Goal: Task Accomplishment & Management: Manage account settings

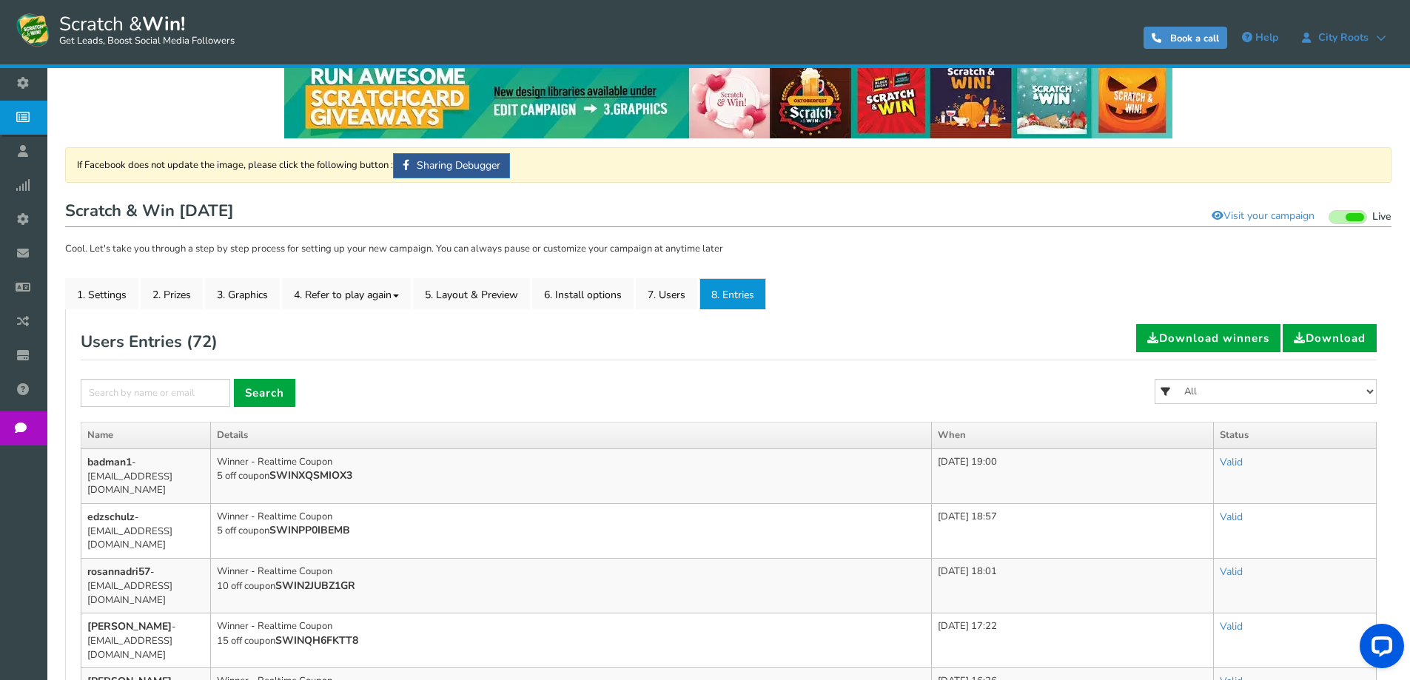
scroll to position [24, 0]
drag, startPoint x: 186, startPoint y: 477, endPoint x: 91, endPoint y: 463, distance: 95.9
click at [91, 463] on td "badman1 - [EMAIL_ADDRESS][DOMAIN_NAME]" at bounding box center [146, 476] width 130 height 55
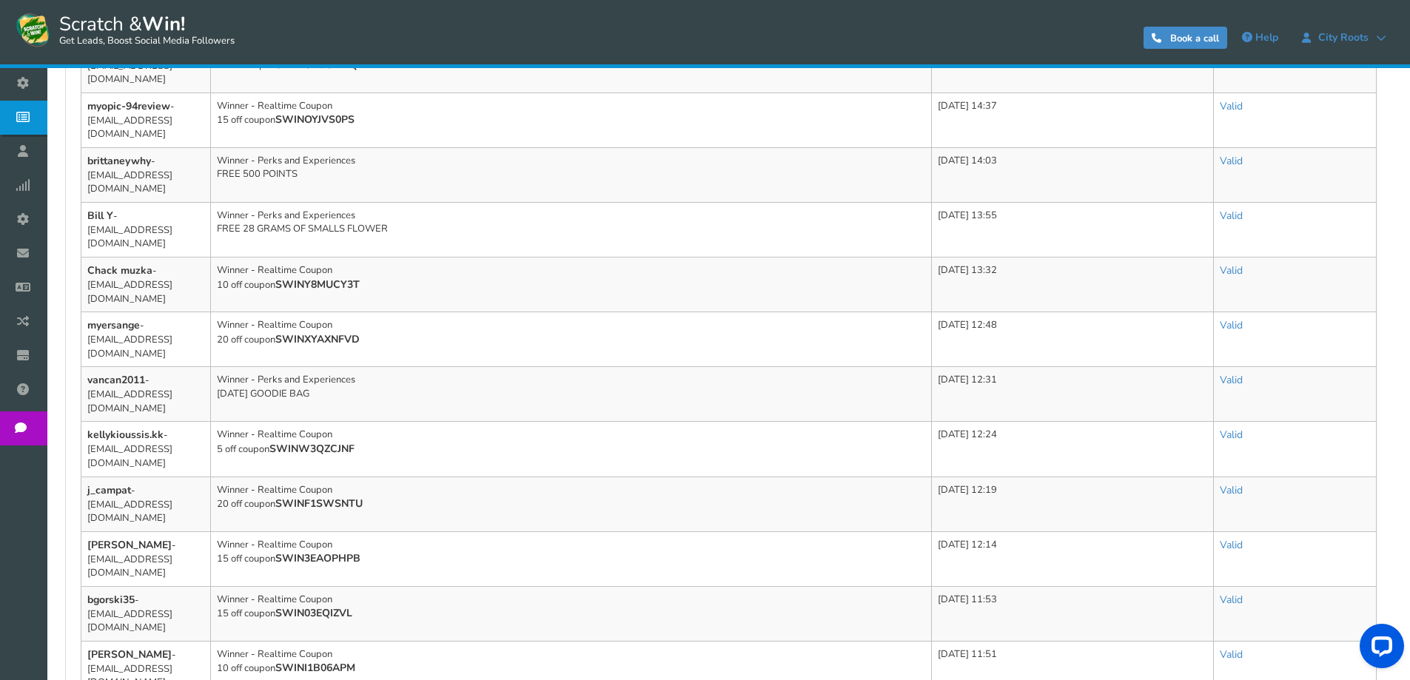
scroll to position [827, 0]
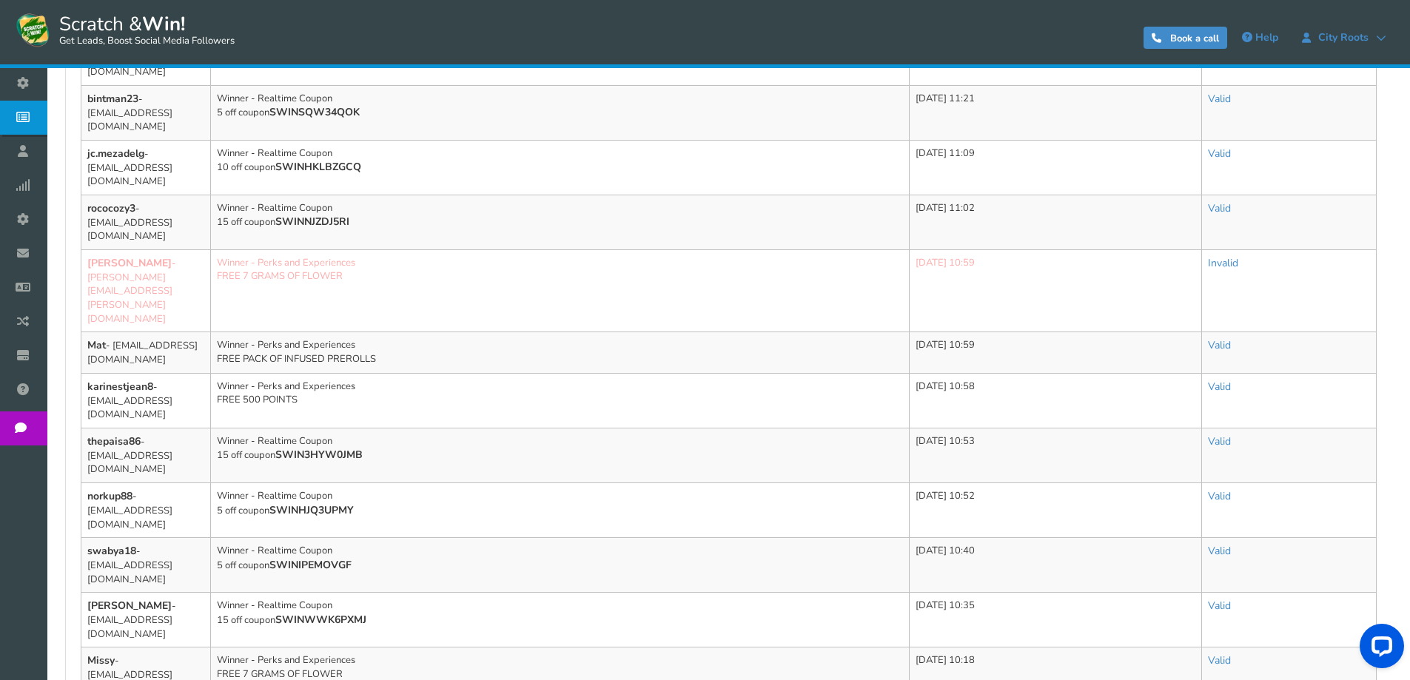
scroll to position [799, 0]
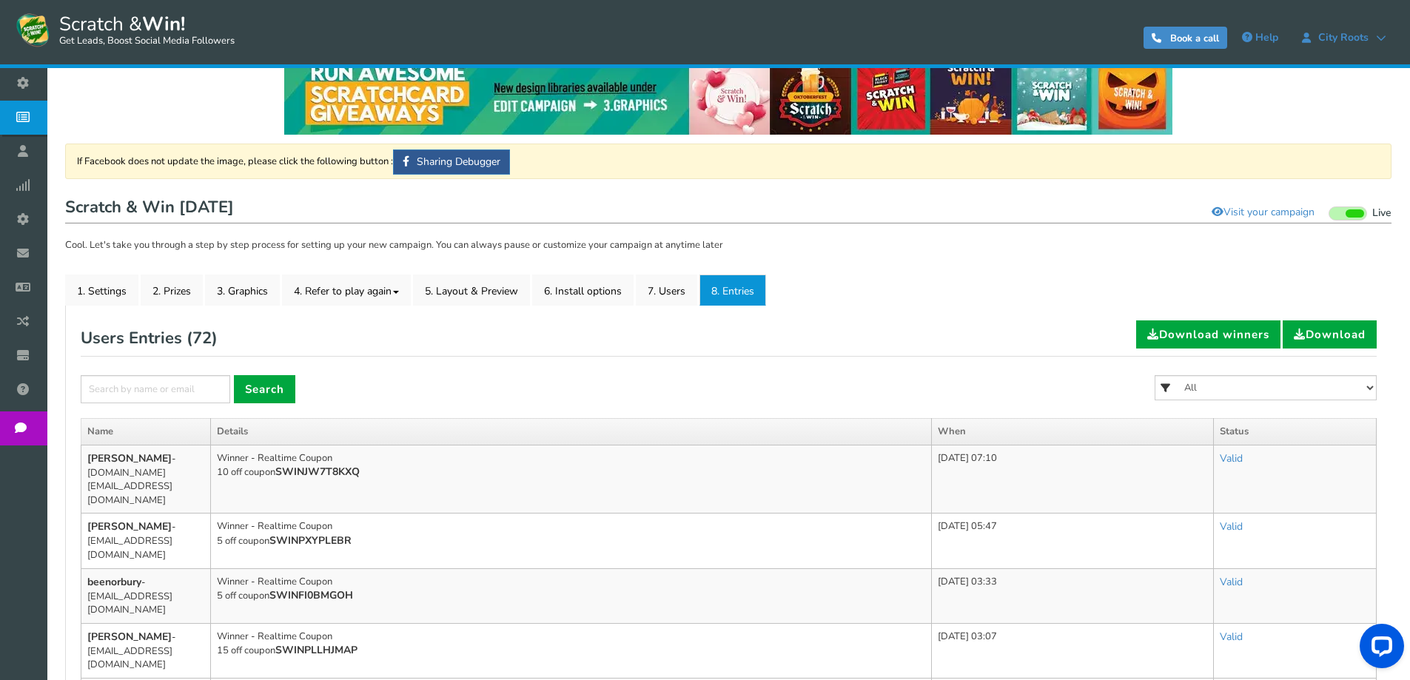
scroll to position [0, 0]
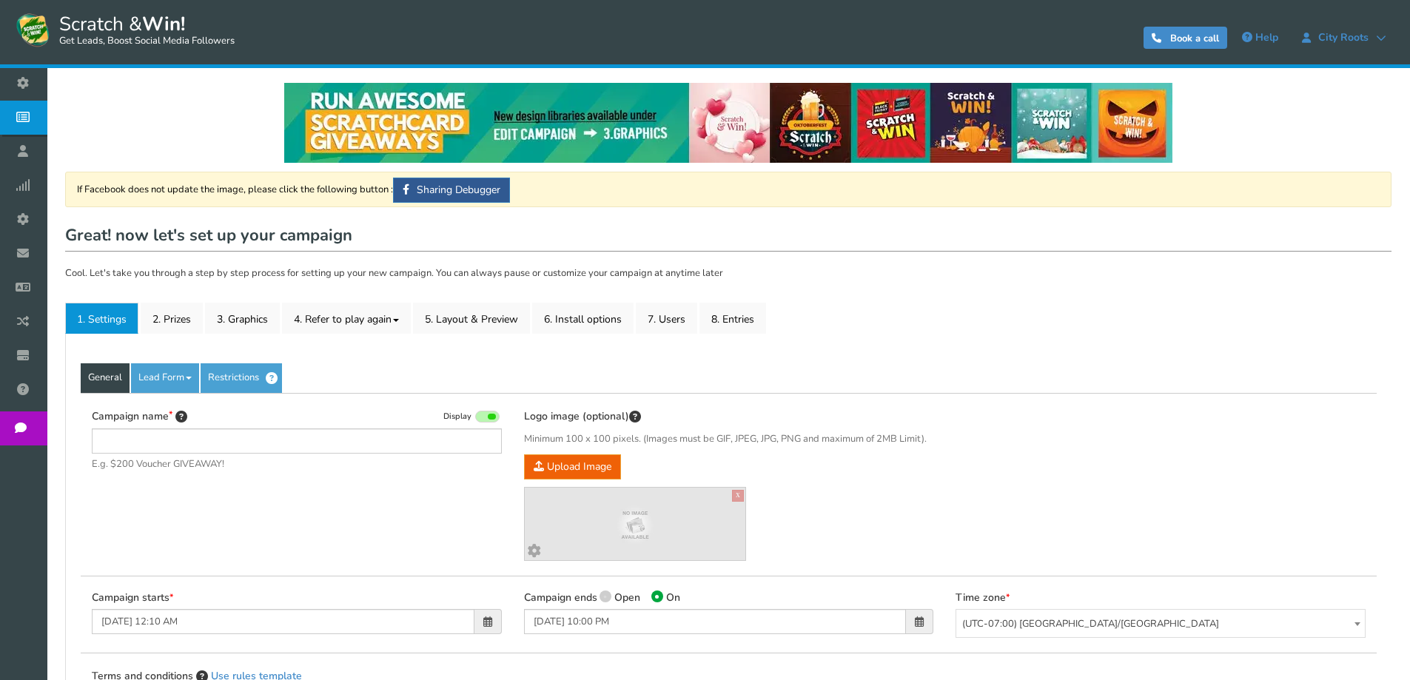
type input "Scratch & Win [DATE]"
click at [682, 320] on link "7. Users" at bounding box center [666, 318] width 61 height 31
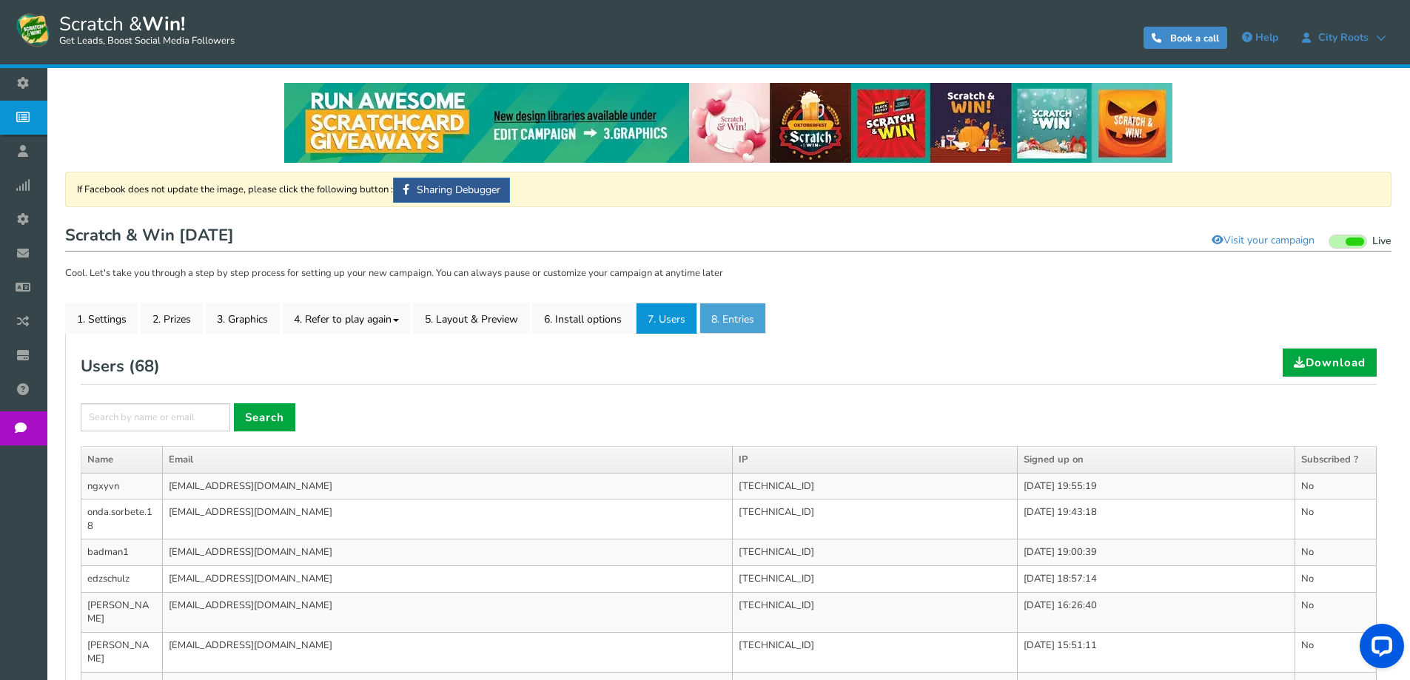
click at [723, 323] on link "8. Entries" at bounding box center [732, 318] width 67 height 31
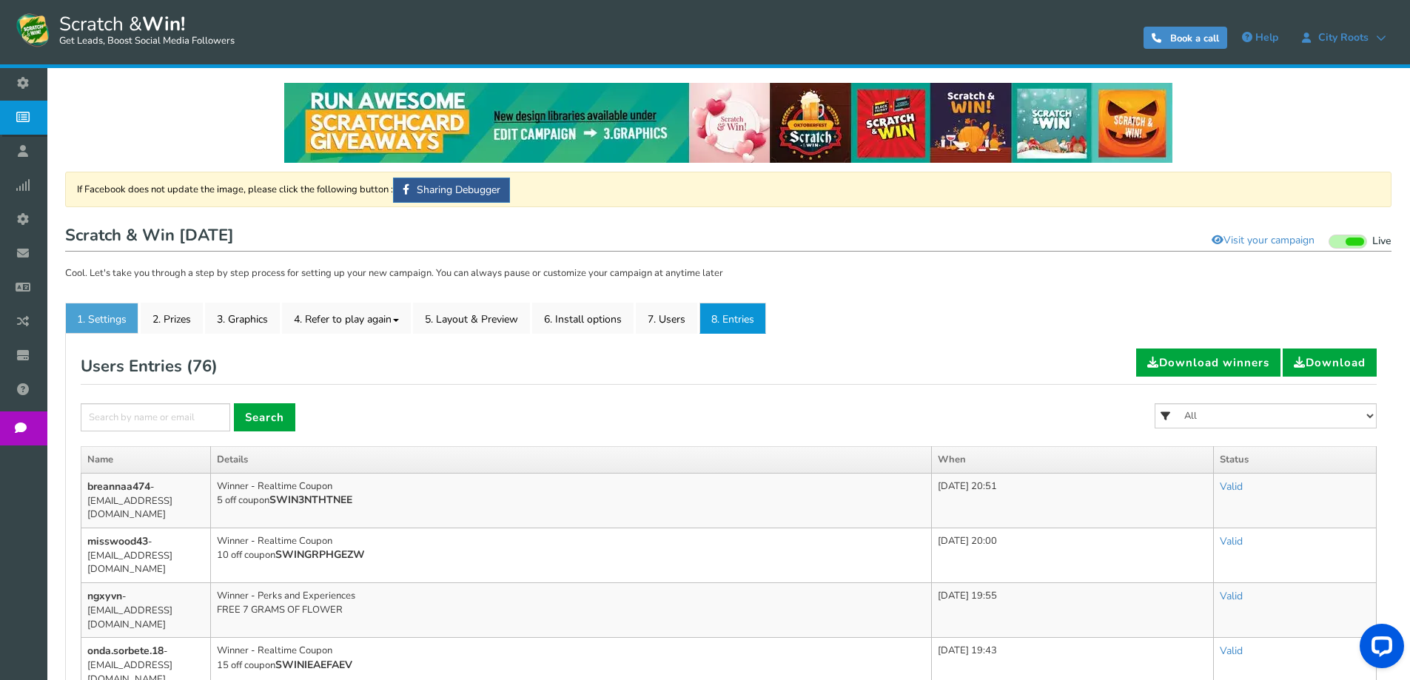
click at [124, 319] on link "1. Settings" at bounding box center [101, 318] width 73 height 31
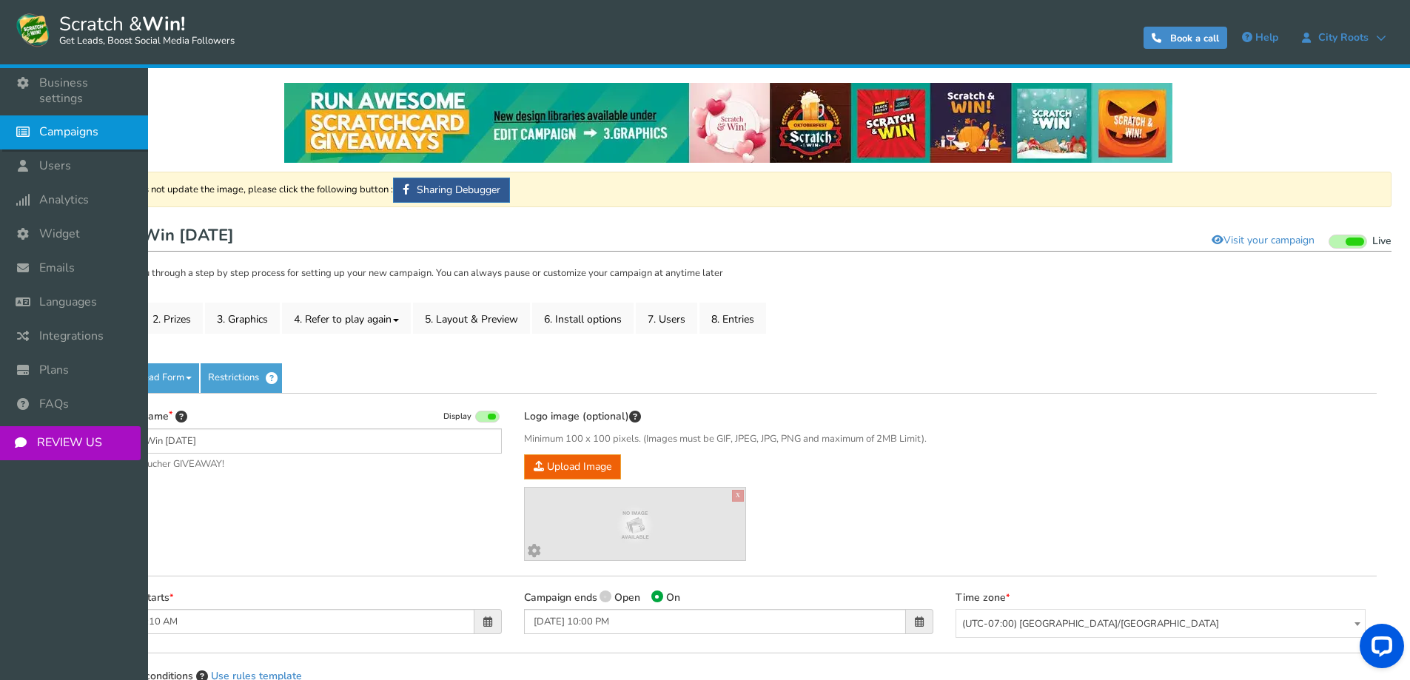
click at [80, 124] on span "Campaigns" at bounding box center [68, 132] width 59 height 16
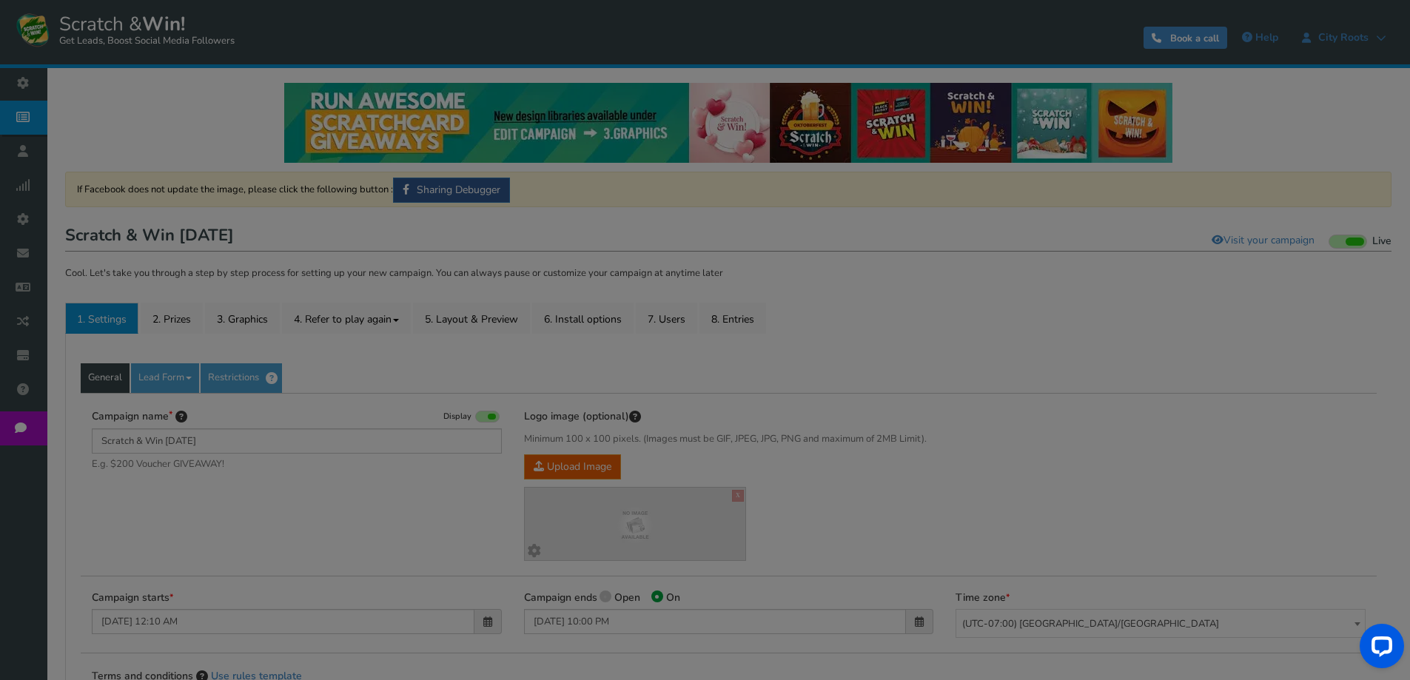
select select "20804"
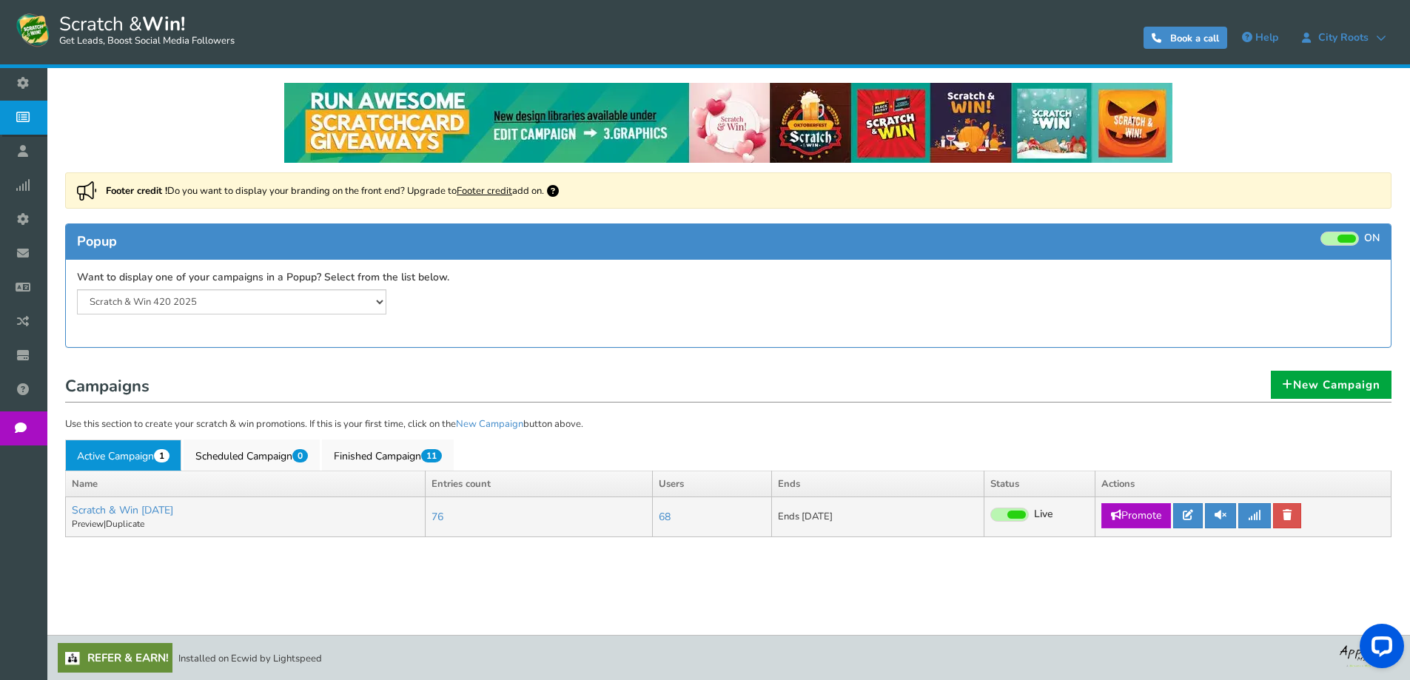
click at [372, 532] on td "Scratch & Win Halloween 2025 Add a prize Preview | Duplicate" at bounding box center [246, 517] width 360 height 40
click at [707, 587] on div "NOTE: Scratch and Win plugin is deleted or deactivated. Please check and re-ins…" at bounding box center [728, 333] width 1341 height 530
